Goal: Transaction & Acquisition: Register for event/course

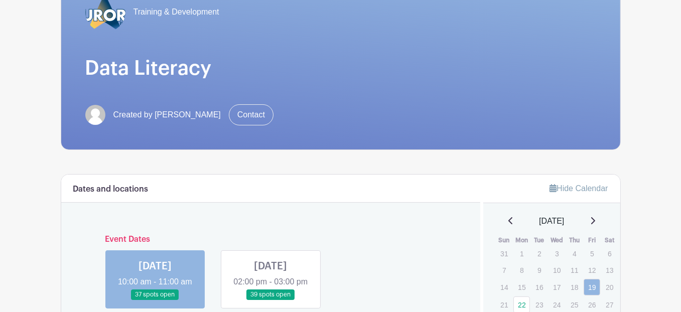
scroll to position [301, 0]
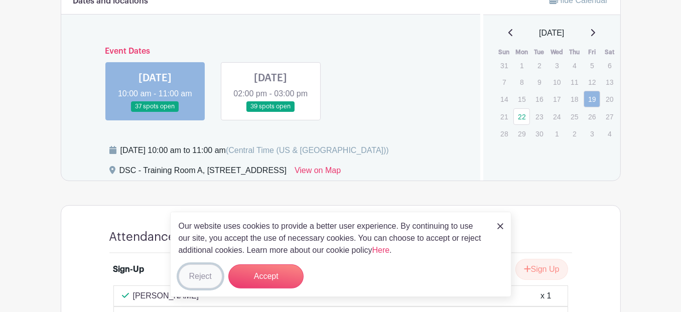
click at [198, 278] on button "Reject" at bounding box center [201, 276] width 44 height 24
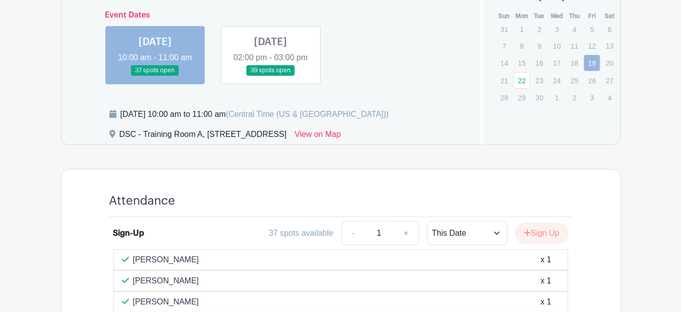
scroll to position [240, 0]
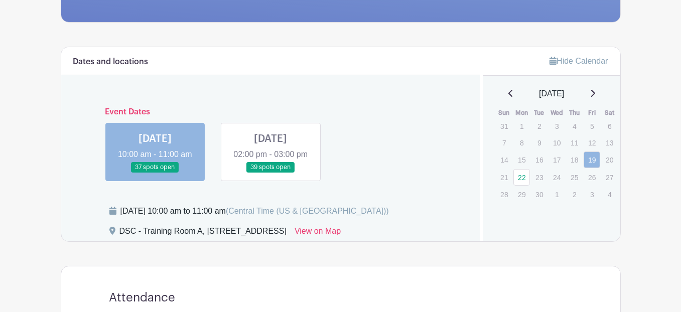
click at [270, 173] on link at bounding box center [270, 173] width 0 height 0
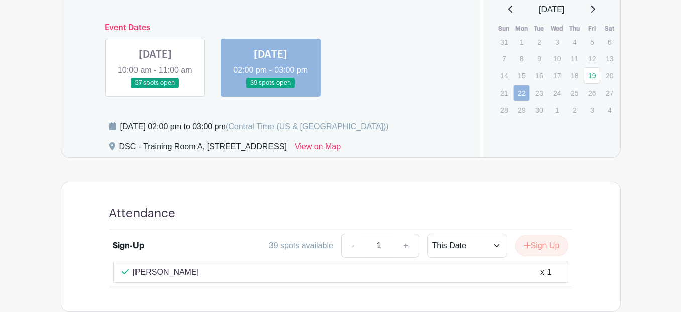
scroll to position [199, 0]
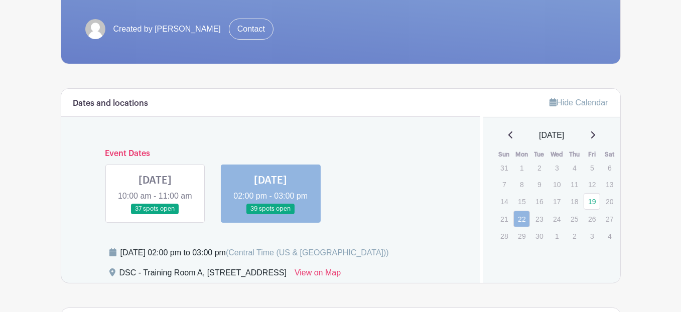
click at [155, 214] on link at bounding box center [155, 214] width 0 height 0
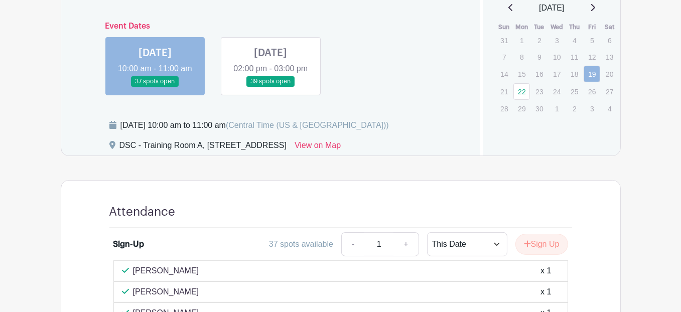
scroll to position [349, 0]
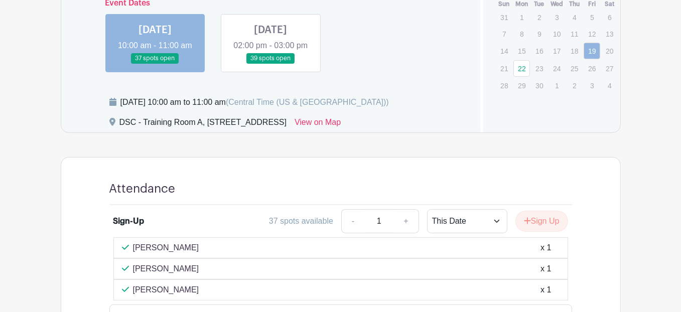
click at [65, 164] on turbo-frame "Dates and locations Event Dates FRI Sep 19, 2025 10:00 am - 11:00 am 37 spots o…" at bounding box center [341, 148] width 560 height 421
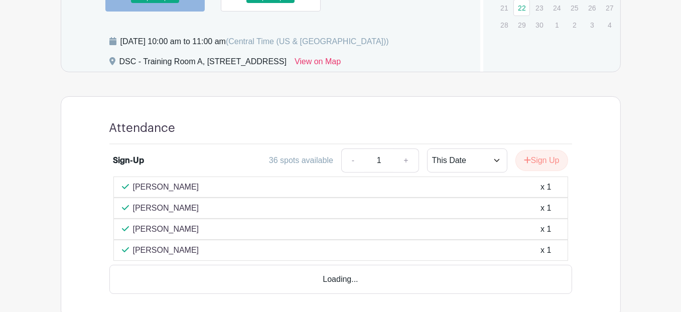
scroll to position [452, 0]
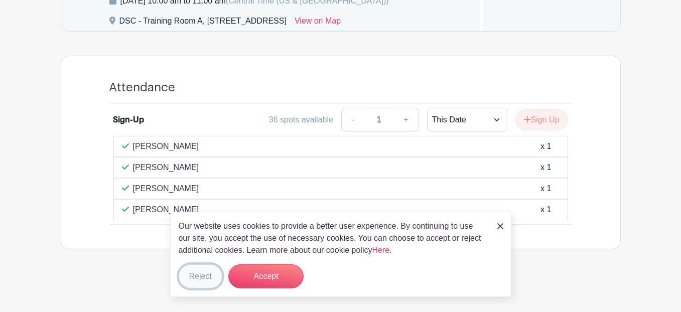
click at [202, 276] on button "Reject" at bounding box center [201, 276] width 44 height 24
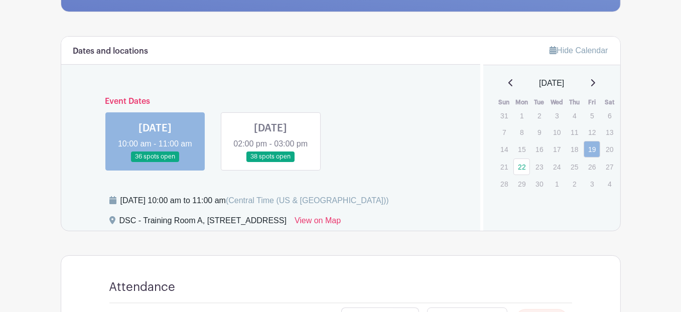
scroll to position [301, 0]
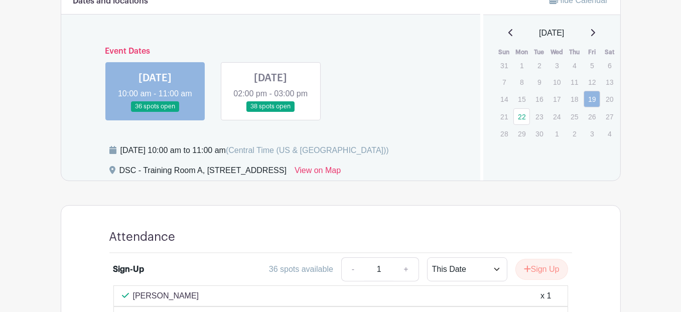
click at [270, 112] on link at bounding box center [270, 112] width 0 height 0
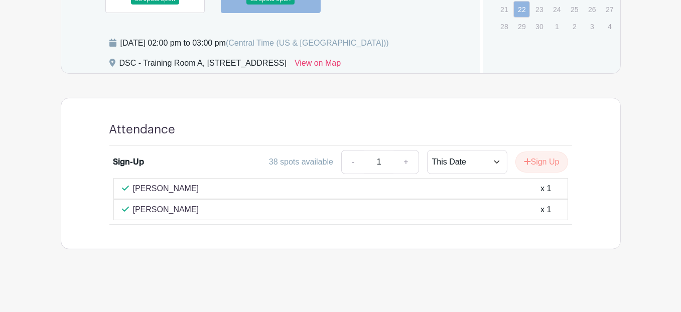
scroll to position [269, 0]
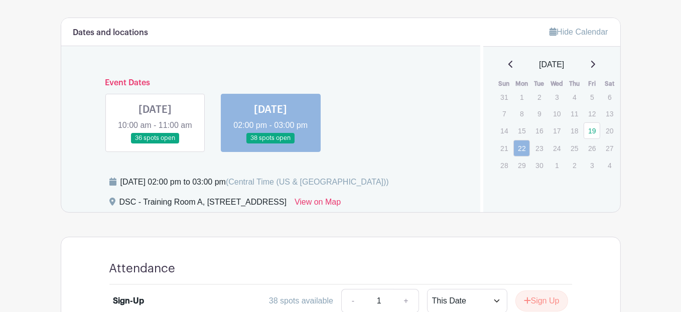
click at [155, 144] on link at bounding box center [155, 144] width 0 height 0
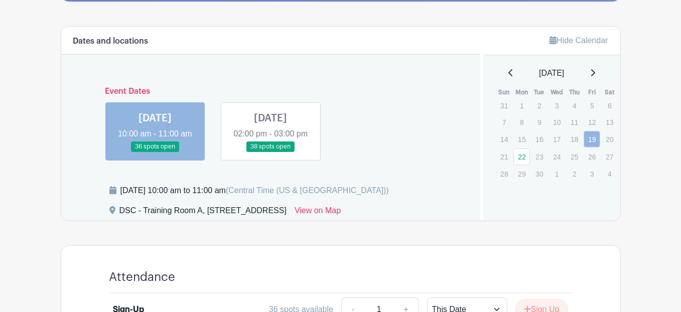
scroll to position [361, 0]
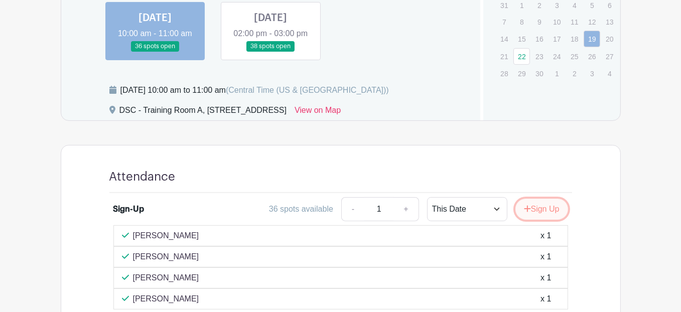
click at [524, 213] on icon "submit" at bounding box center [527, 209] width 7 height 8
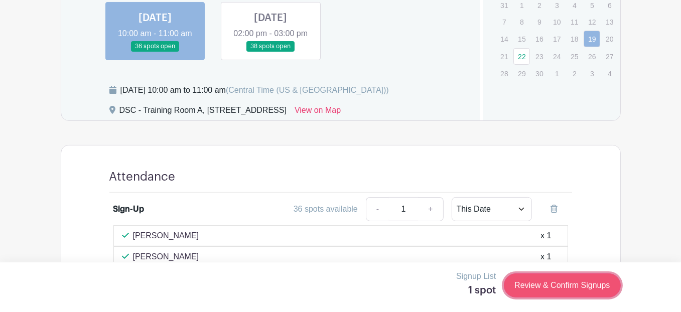
click at [586, 286] on link "Review & Confirm Signups" at bounding box center [562, 286] width 116 height 24
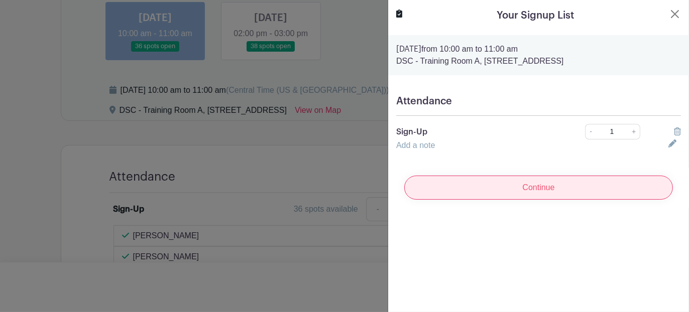
click at [500, 185] on input "Continue" at bounding box center [538, 188] width 268 height 24
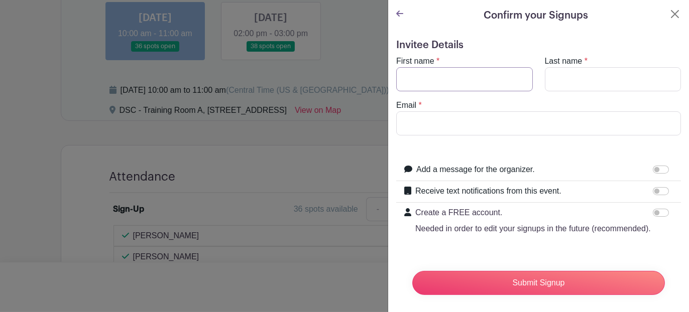
click at [478, 72] on input "First name" at bounding box center [464, 79] width 136 height 24
type input "[PERSON_NAME]"
type input "Burden"
type input "[EMAIL_ADDRESS][DOMAIN_NAME]"
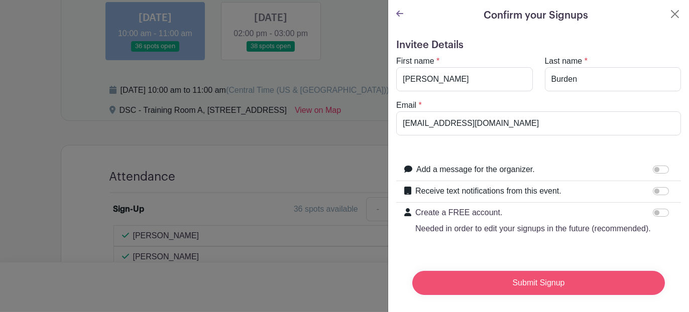
click at [527, 282] on input "Submit Signup" at bounding box center [538, 283] width 252 height 24
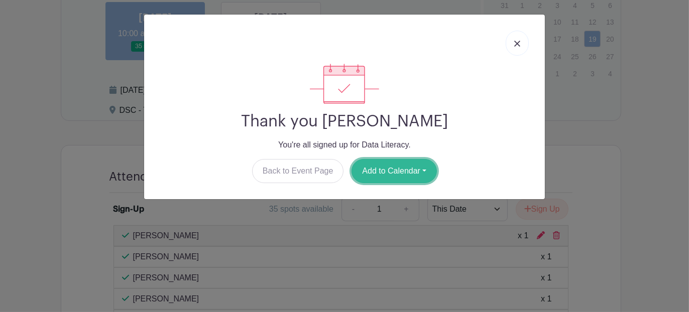
click at [400, 170] on button "Add to Calendar" at bounding box center [393, 171] width 85 height 24
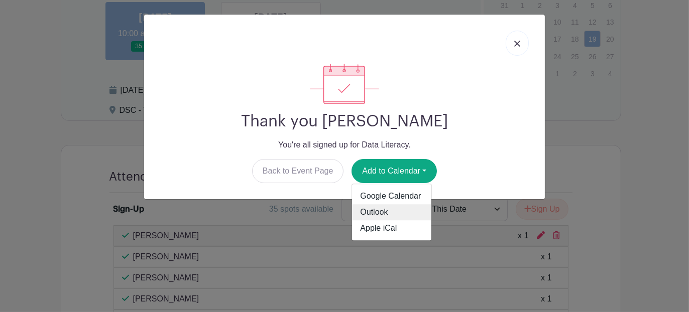
click at [395, 210] on link "Outlook" at bounding box center [391, 213] width 79 height 16
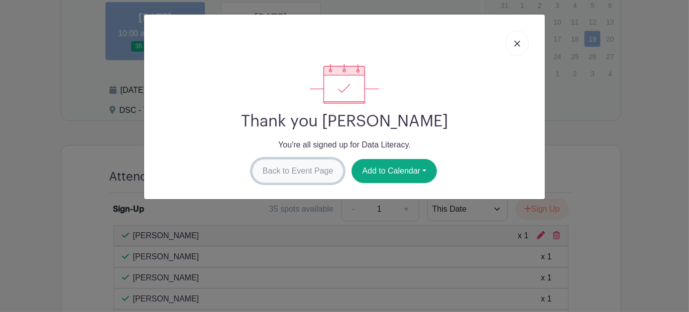
click at [298, 170] on link "Back to Event Page" at bounding box center [298, 171] width 92 height 24
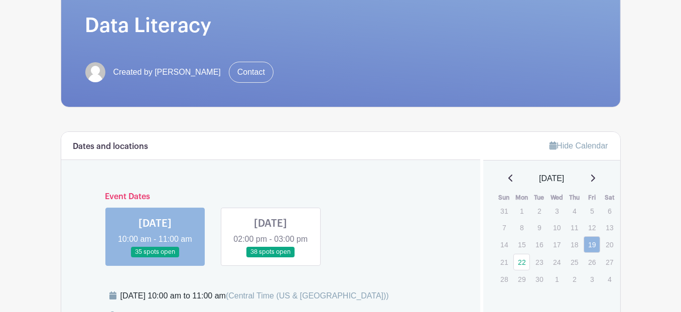
scroll to position [31, 0]
